Goal: Task Accomplishment & Management: Use online tool/utility

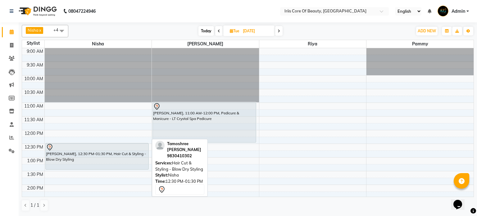
scroll to position [27, 0]
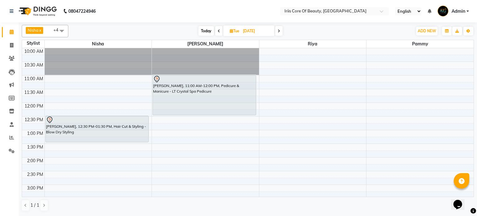
click at [257, 100] on div "9:00 AM 9:30 AM 10:00 AM 10:30 AM 11:00 AM 11:30 AM 12:00 PM 12:30 PM 1:00 PM 1…" at bounding box center [248, 198] width 452 height 355
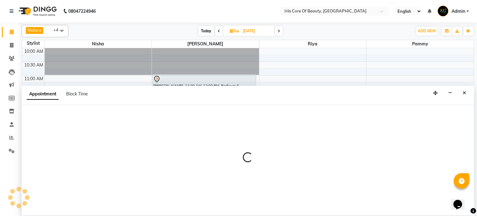
select select "1570"
select select "705"
select select "tentative"
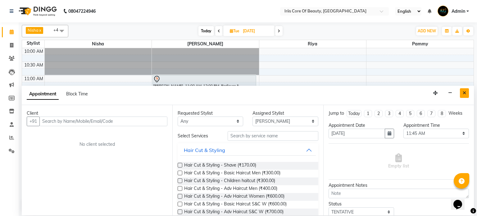
click at [464, 94] on icon "Close" at bounding box center [464, 93] width 3 height 4
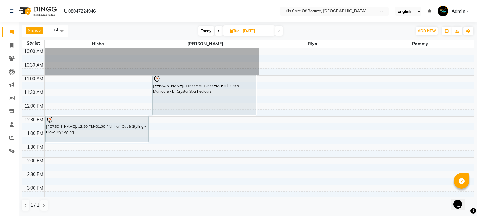
click at [208, 31] on span "Today" at bounding box center [207, 31] width 16 height 10
type input "04-10-2025"
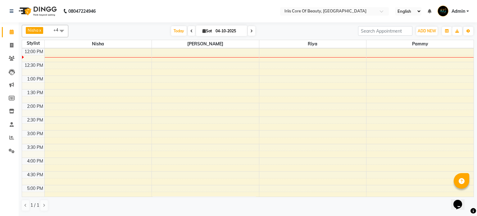
scroll to position [0, 0]
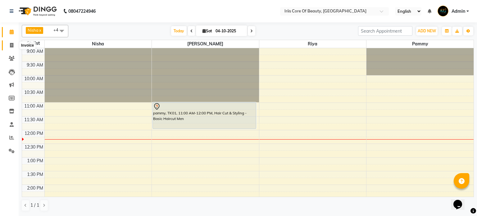
click at [12, 45] on icon at bounding box center [11, 45] width 3 height 5
select select "service"
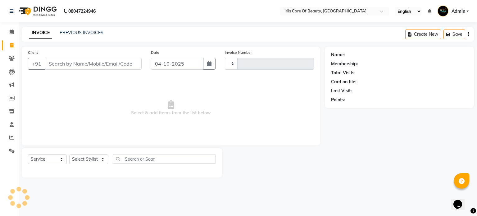
type input "1143"
select select "43"
click at [103, 63] on input "Client" at bounding box center [93, 64] width 97 height 12
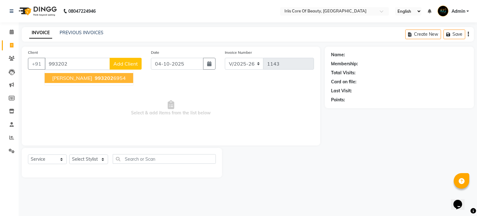
click at [60, 76] on span "[PERSON_NAME]" at bounding box center [72, 78] width 40 height 6
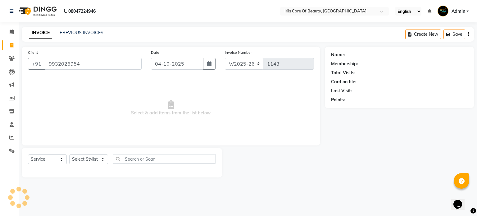
type input "9932026954"
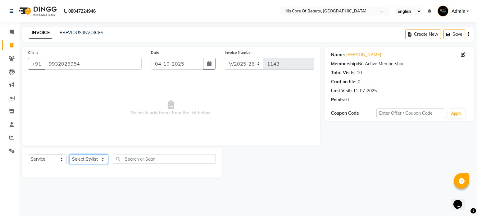
click at [92, 159] on select "Select Stylist Nisha pammy [PERSON_NAME] [PERSON_NAME]" at bounding box center [88, 159] width 39 height 10
select select "1570"
click at [69, 154] on select "Select Stylist Nisha pammy [PERSON_NAME] [PERSON_NAME]" at bounding box center [88, 159] width 39 height 10
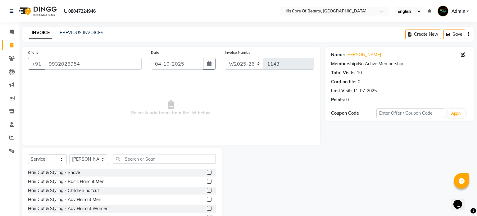
click at [209, 182] on label at bounding box center [209, 181] width 5 height 5
click at [209, 182] on input "checkbox" at bounding box center [209, 182] width 4 height 4
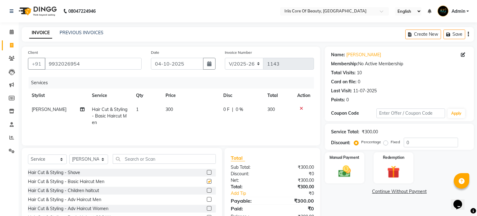
checkbox input "false"
click at [148, 158] on input "text" at bounding box center [164, 159] width 103 height 10
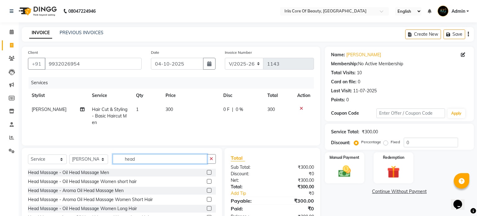
type input "head"
click at [208, 173] on label at bounding box center [209, 172] width 5 height 5
click at [208, 173] on input "checkbox" at bounding box center [209, 173] width 4 height 4
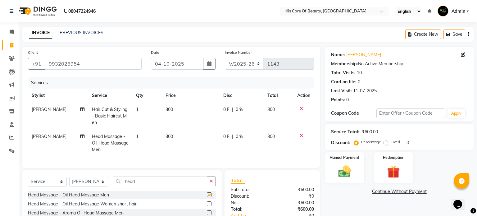
checkbox input "false"
click at [344, 175] on img at bounding box center [344, 171] width 21 height 15
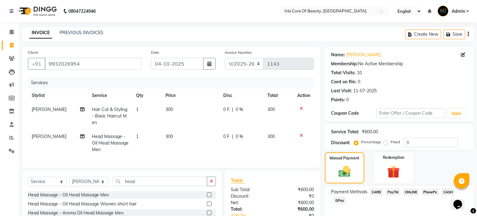
click at [449, 191] on span "CASH" at bounding box center [448, 191] width 13 height 7
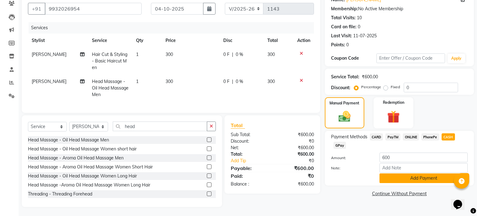
click at [394, 176] on button "Add Payment" at bounding box center [424, 178] width 88 height 10
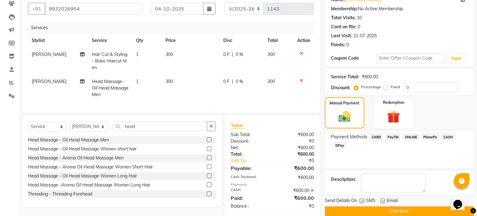
scroll to position [64, 0]
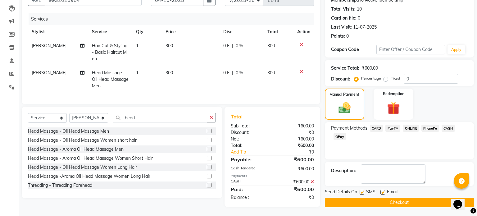
click at [382, 203] on button "Checkout" at bounding box center [399, 203] width 149 height 10
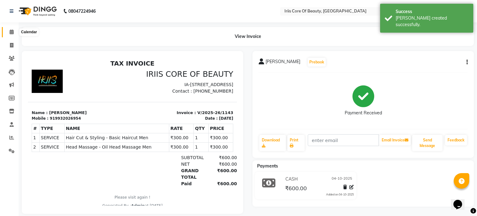
click at [11, 32] on icon at bounding box center [12, 32] width 4 height 5
